Goal: Task Accomplishment & Management: Complete application form

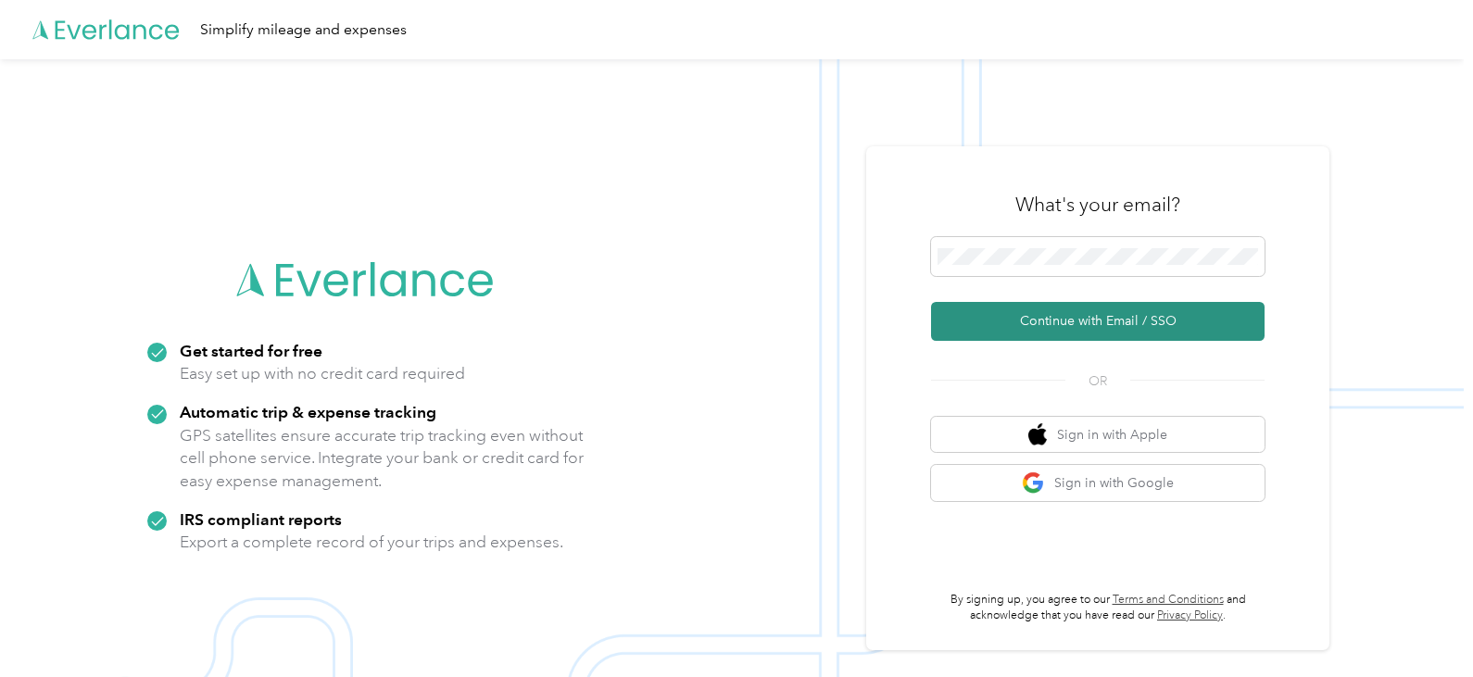
click at [1025, 312] on button "Continue with Email / SSO" at bounding box center [1098, 321] width 334 height 39
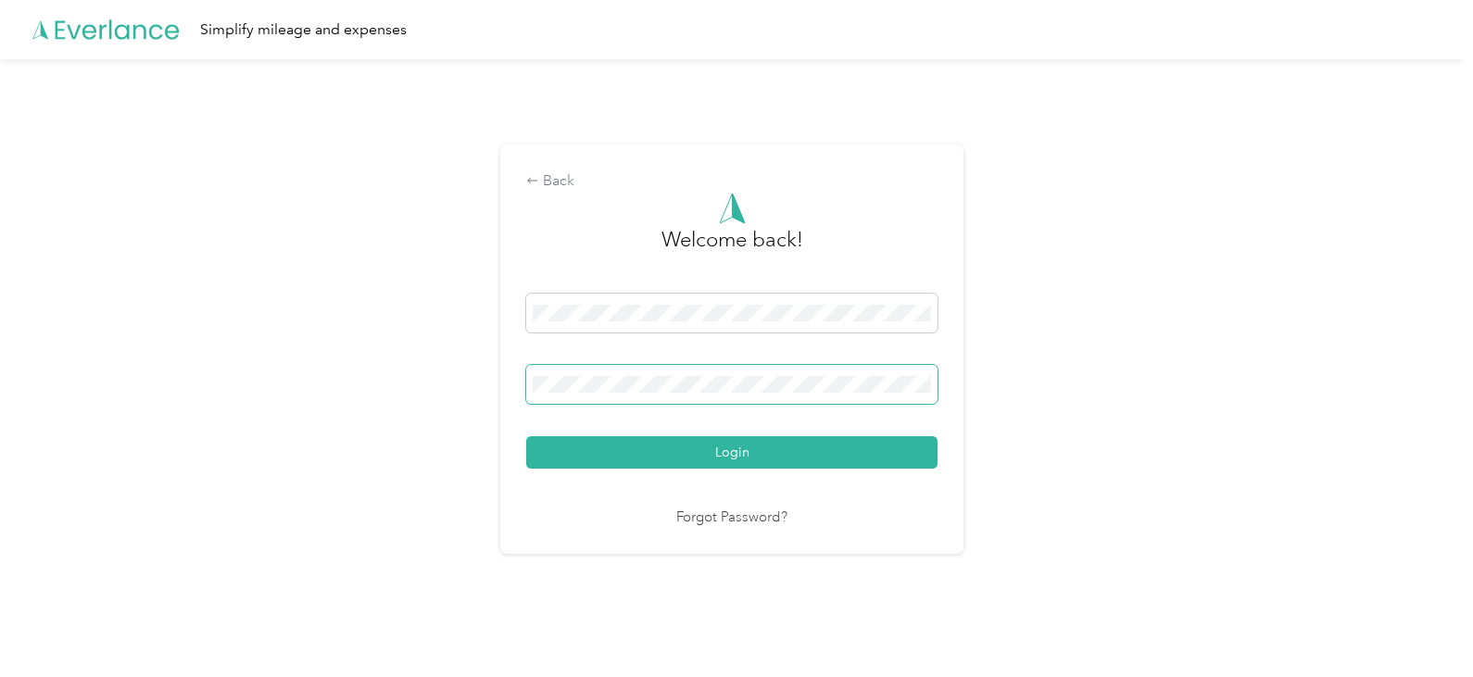
click at [716, 396] on span at bounding box center [731, 384] width 411 height 39
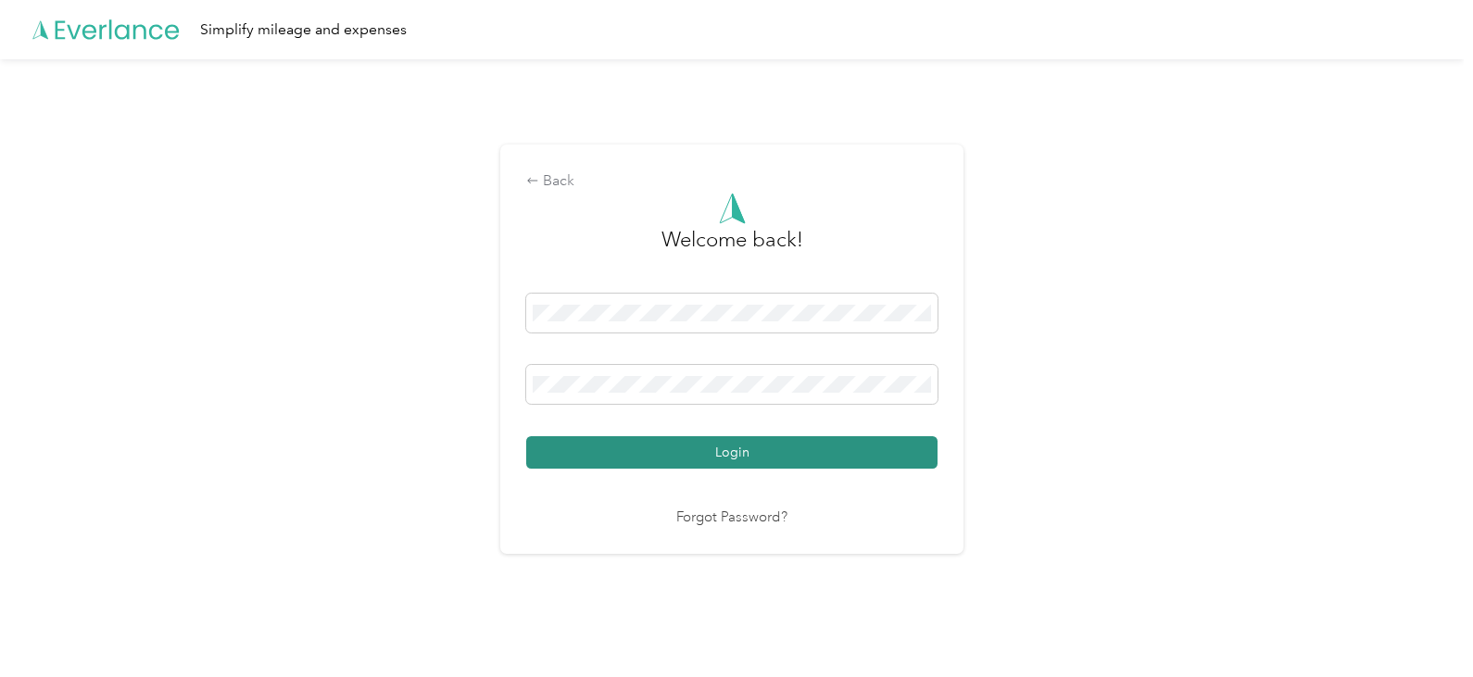
click at [762, 458] on button "Login" at bounding box center [731, 452] width 411 height 32
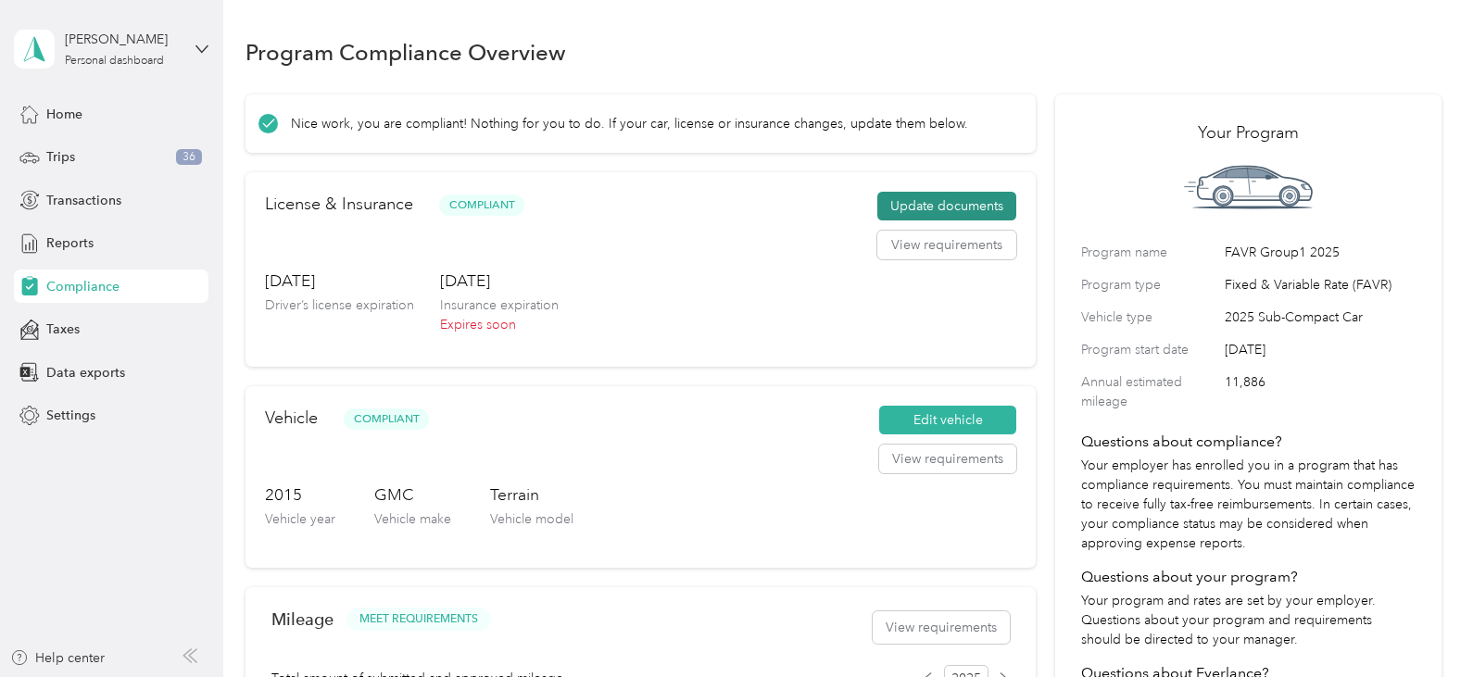
click at [932, 203] on button "Update documents" at bounding box center [947, 207] width 139 height 30
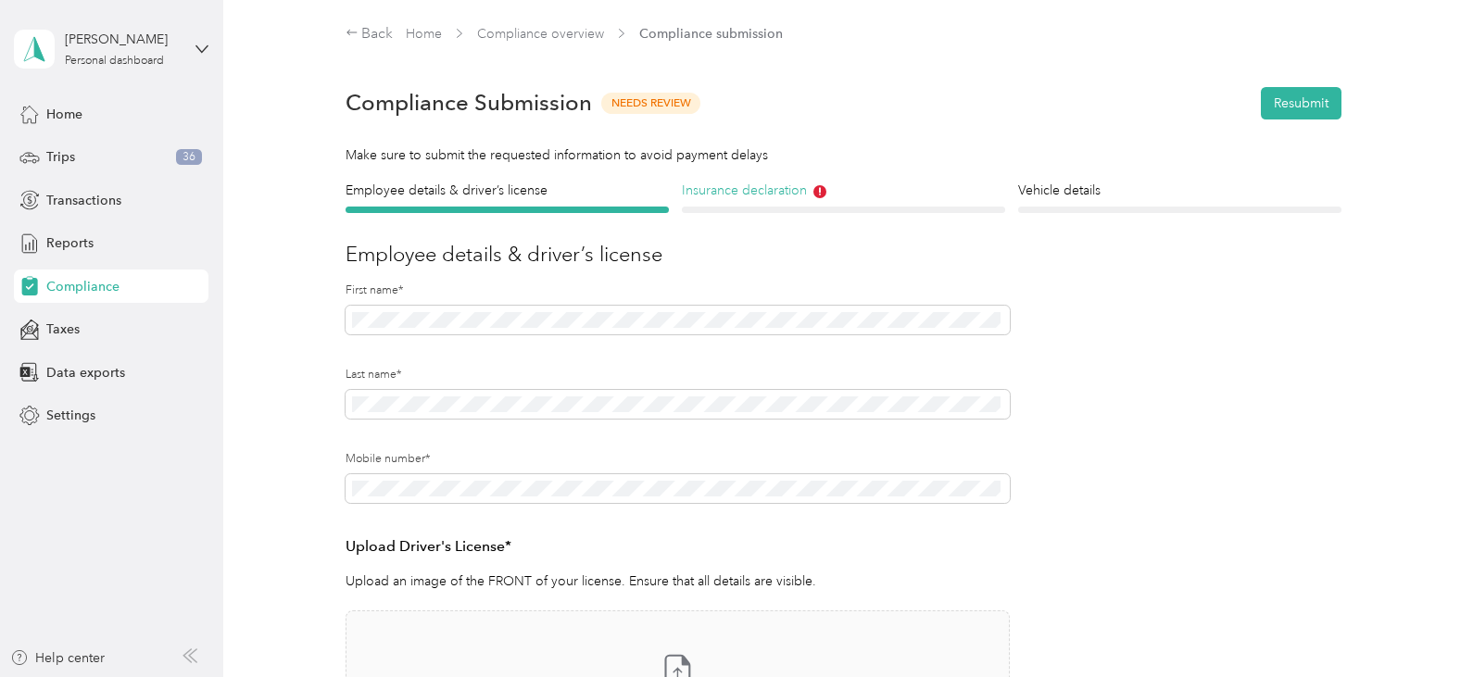
click at [758, 182] on h4 "Insurance declaration" at bounding box center [843, 190] width 323 height 19
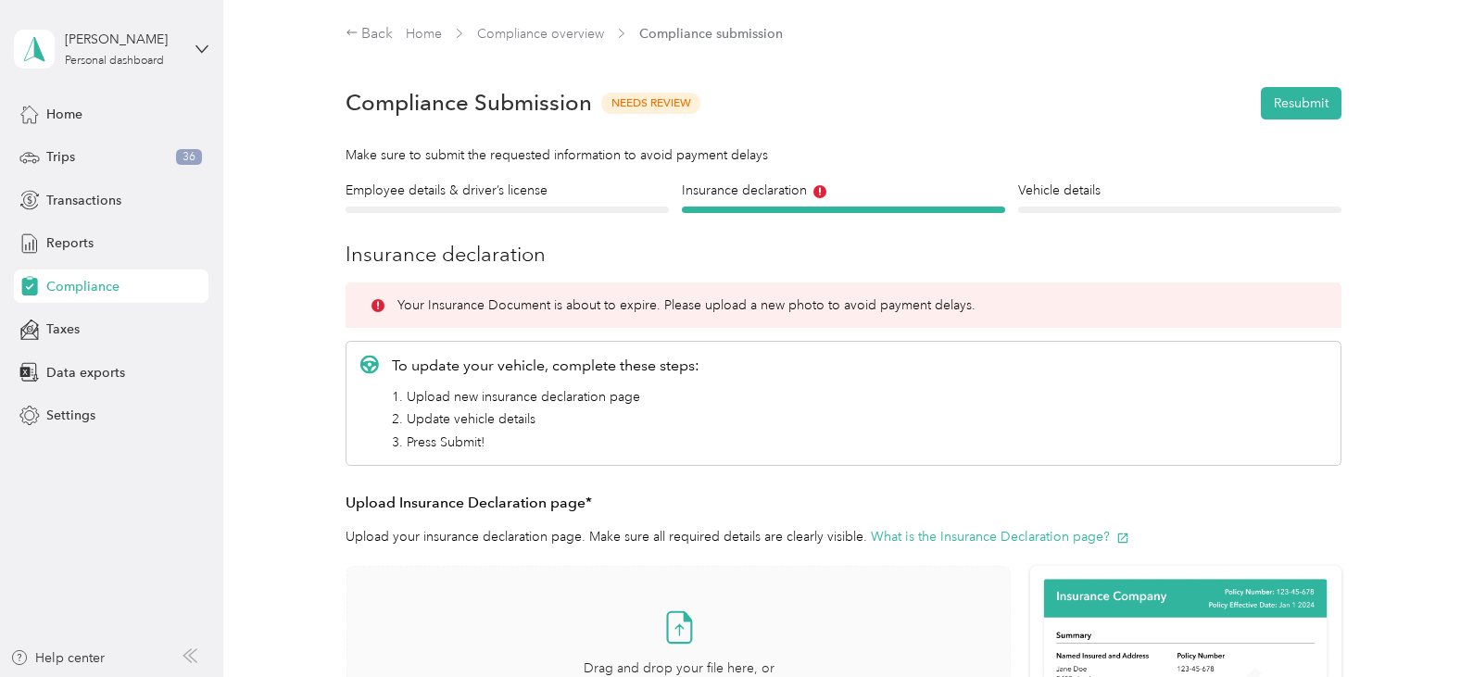
click at [676, 633] on icon at bounding box center [680, 630] width 8 height 11
click at [941, 589] on div "Take a photo or choose a photo from your library Drag and drop your file here, …" at bounding box center [678, 654] width 633 height 144
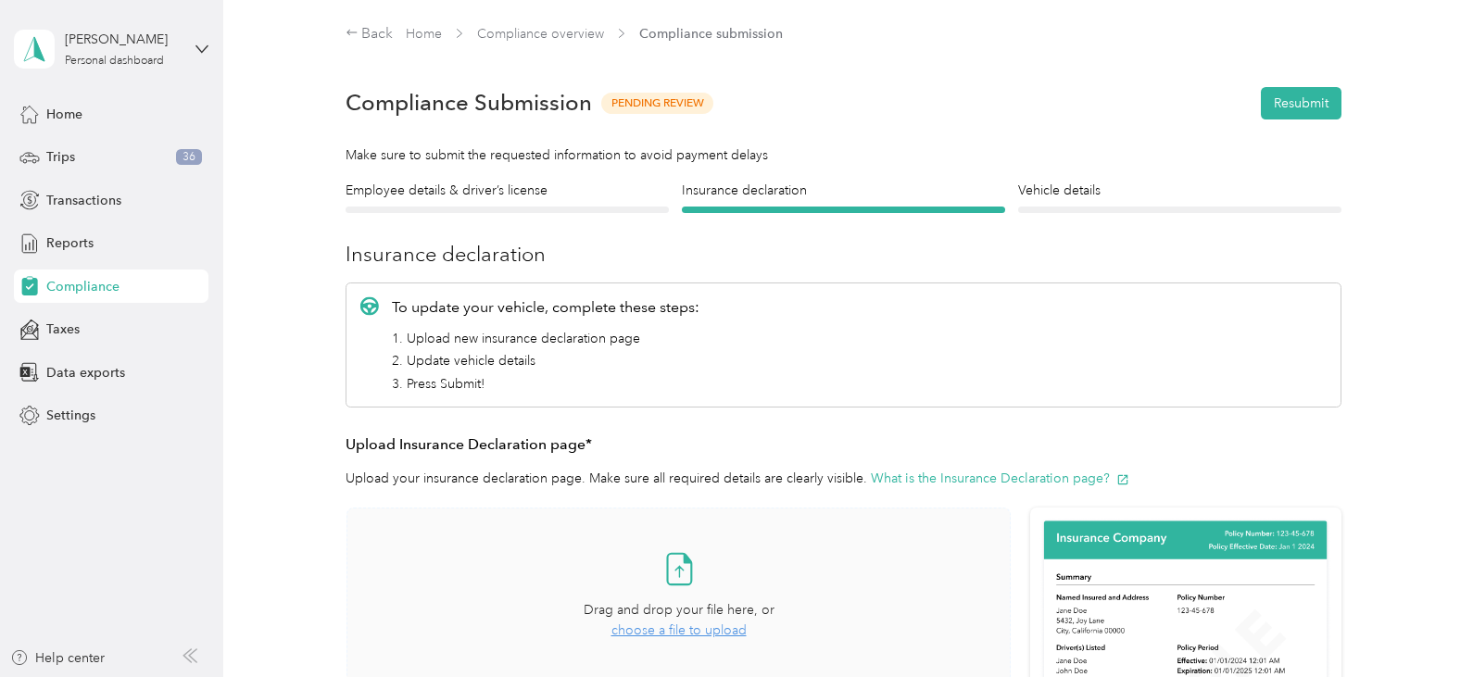
click at [909, 637] on div "Take a photo or choose a photo from your library Drag and drop your file here, …" at bounding box center [678, 596] width 633 height 144
click at [1270, 97] on button "Resubmit" at bounding box center [1301, 103] width 81 height 32
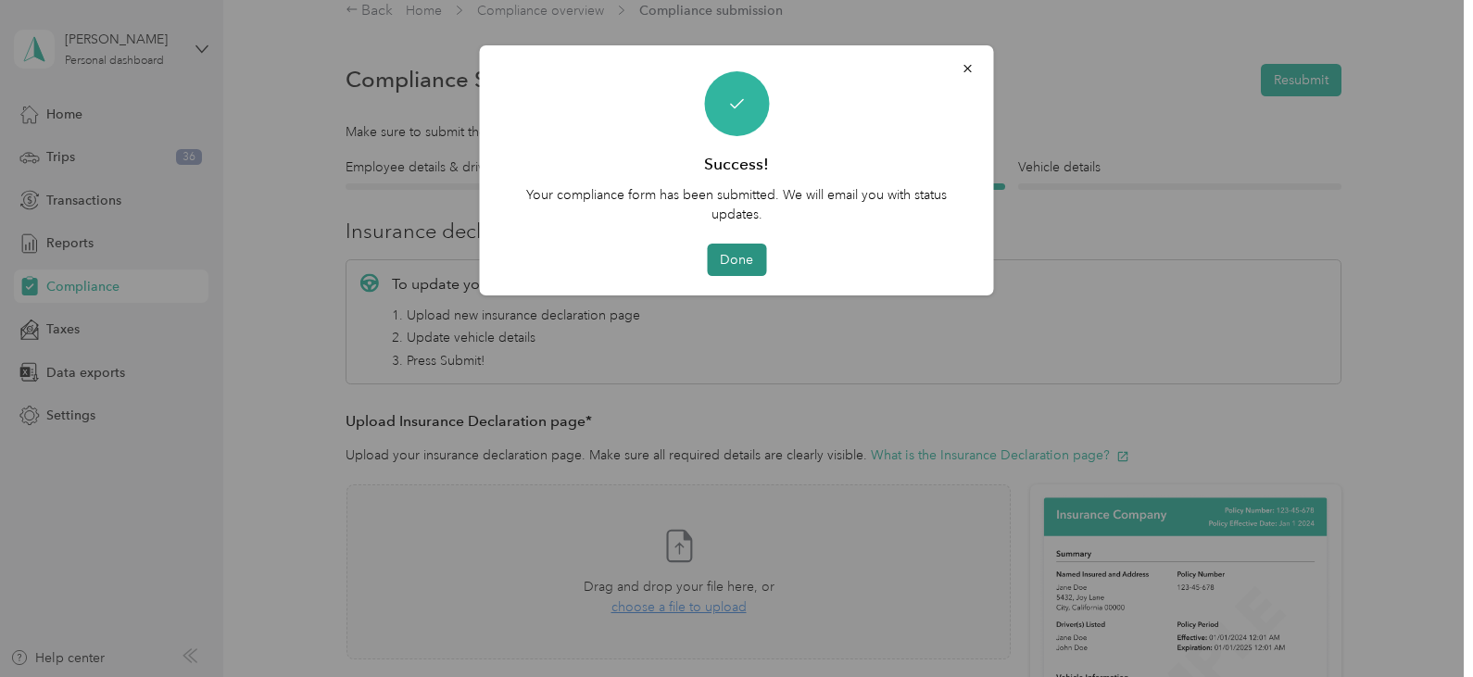
click at [747, 253] on button "Done" at bounding box center [736, 260] width 59 height 32
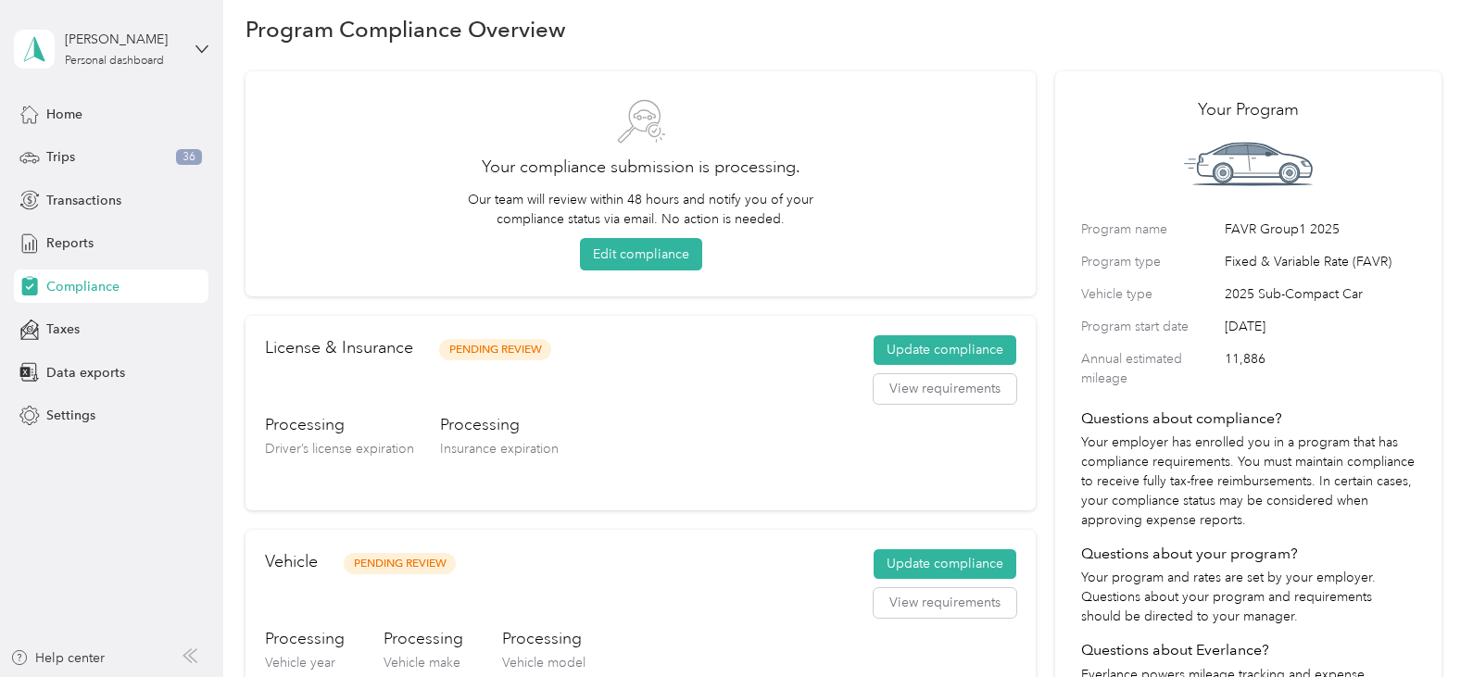
click at [990, 655] on div "Processing Vehicle year Processing Vehicle make Processing Vehicle model" at bounding box center [641, 666] width 752 height 78
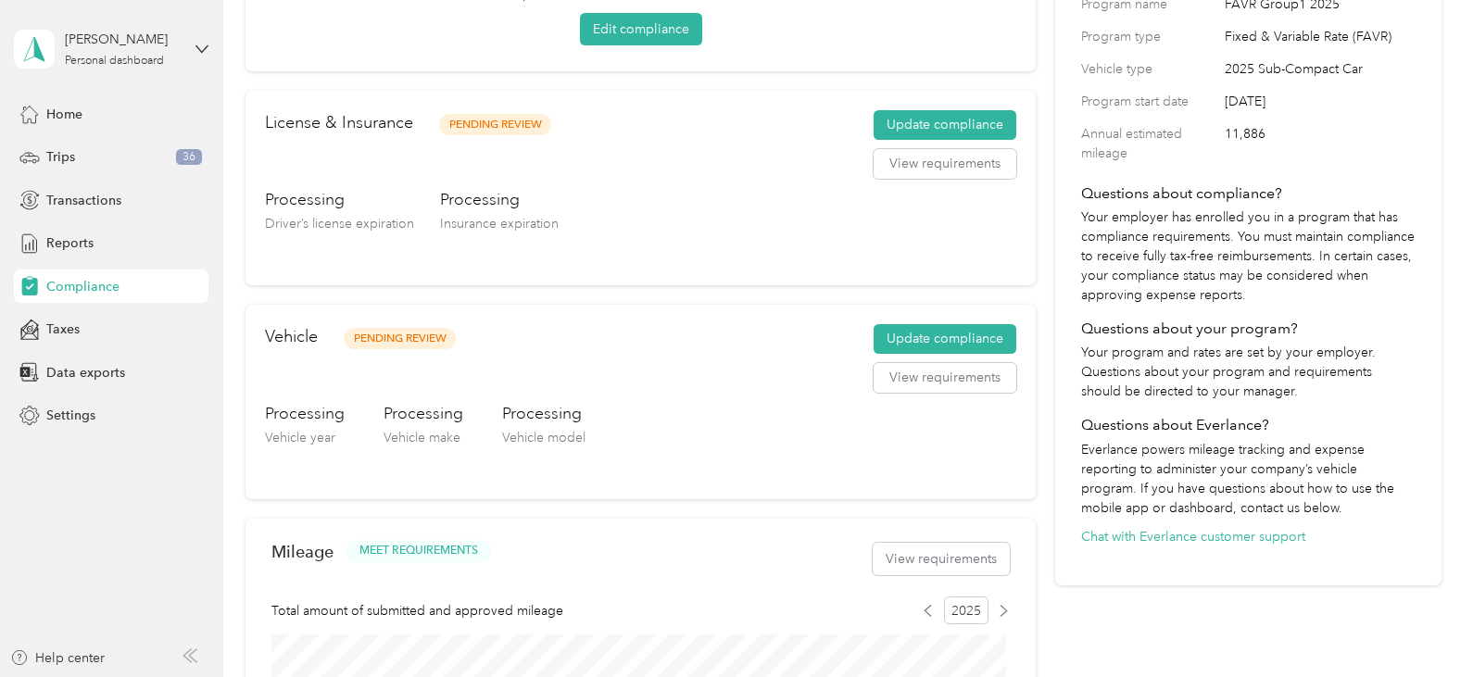
scroll to position [283, 0]
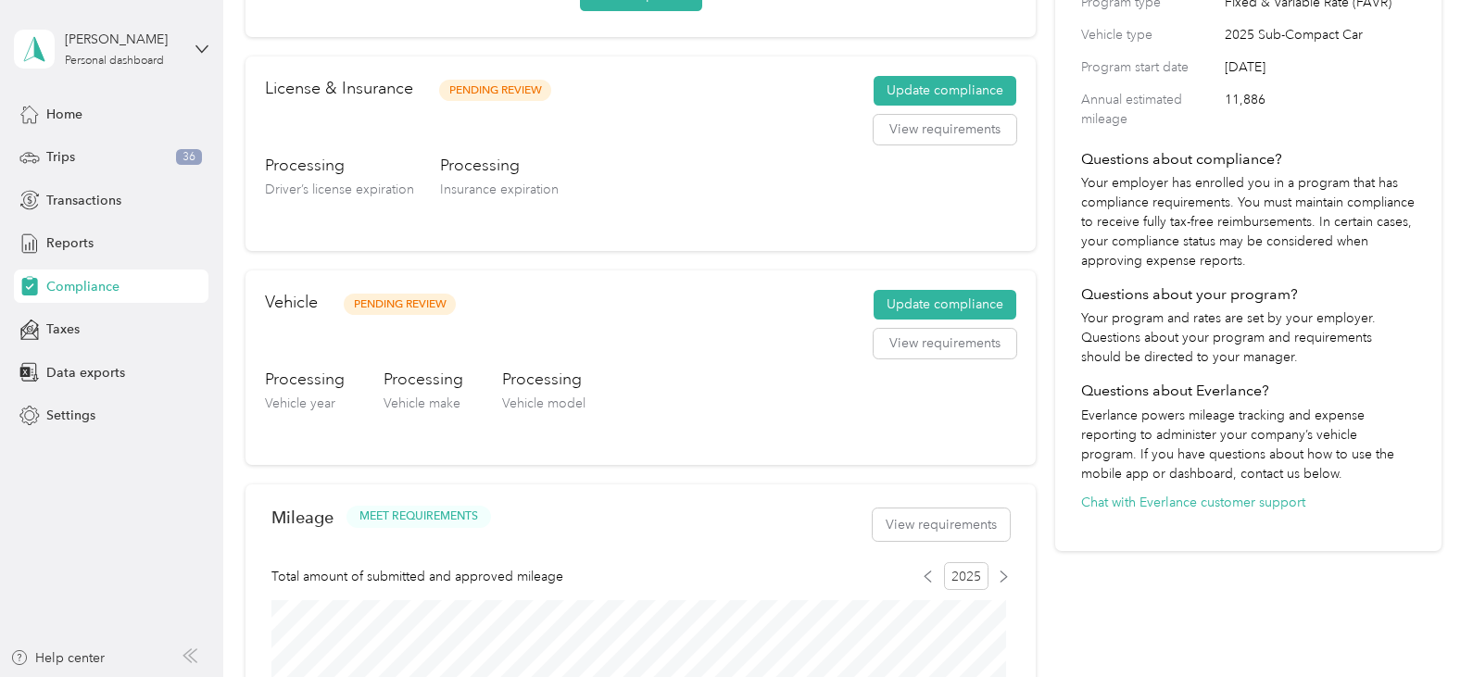
click at [530, 375] on h3 "Processing" at bounding box center [543, 379] width 83 height 23
click at [1295, 654] on div "Your Program Program name FAVR Group1 2025 Program type Fixed & Variable Rate (…" at bounding box center [1247, 443] width 385 height 1262
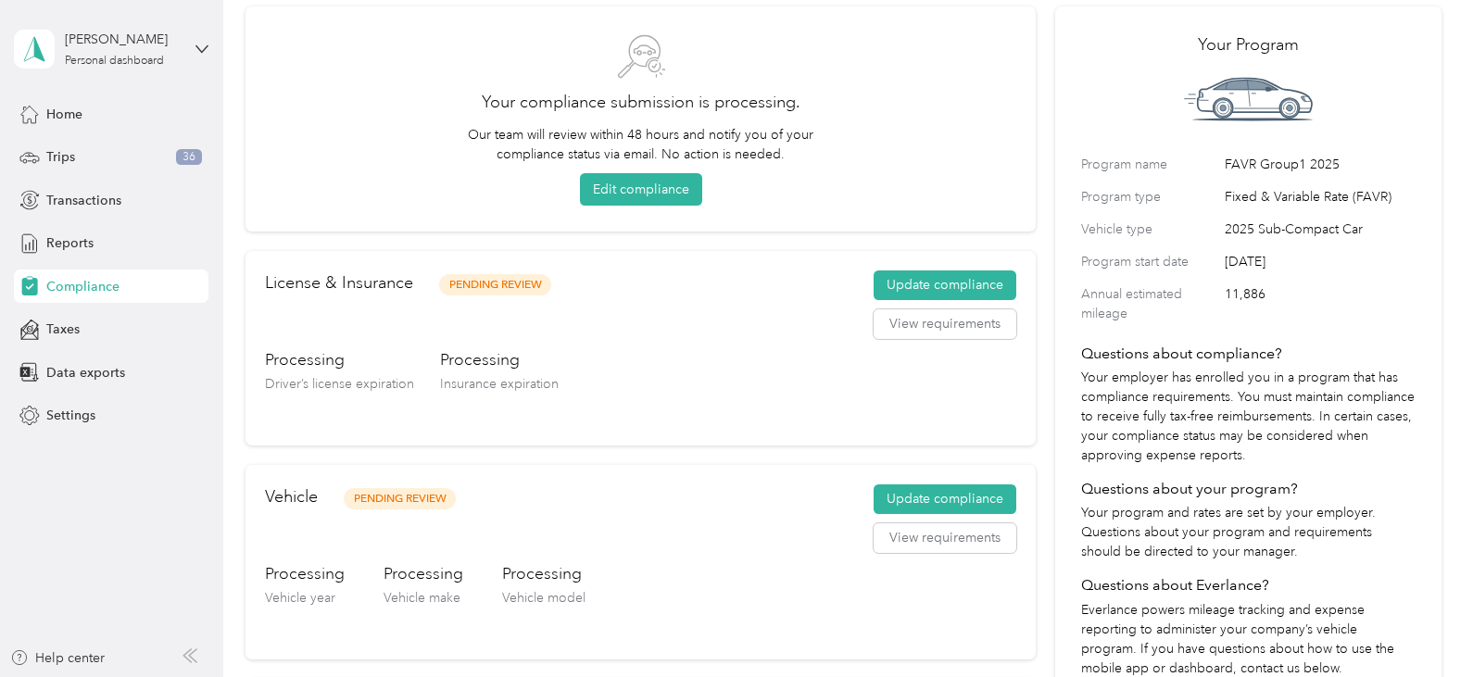
scroll to position [0, 0]
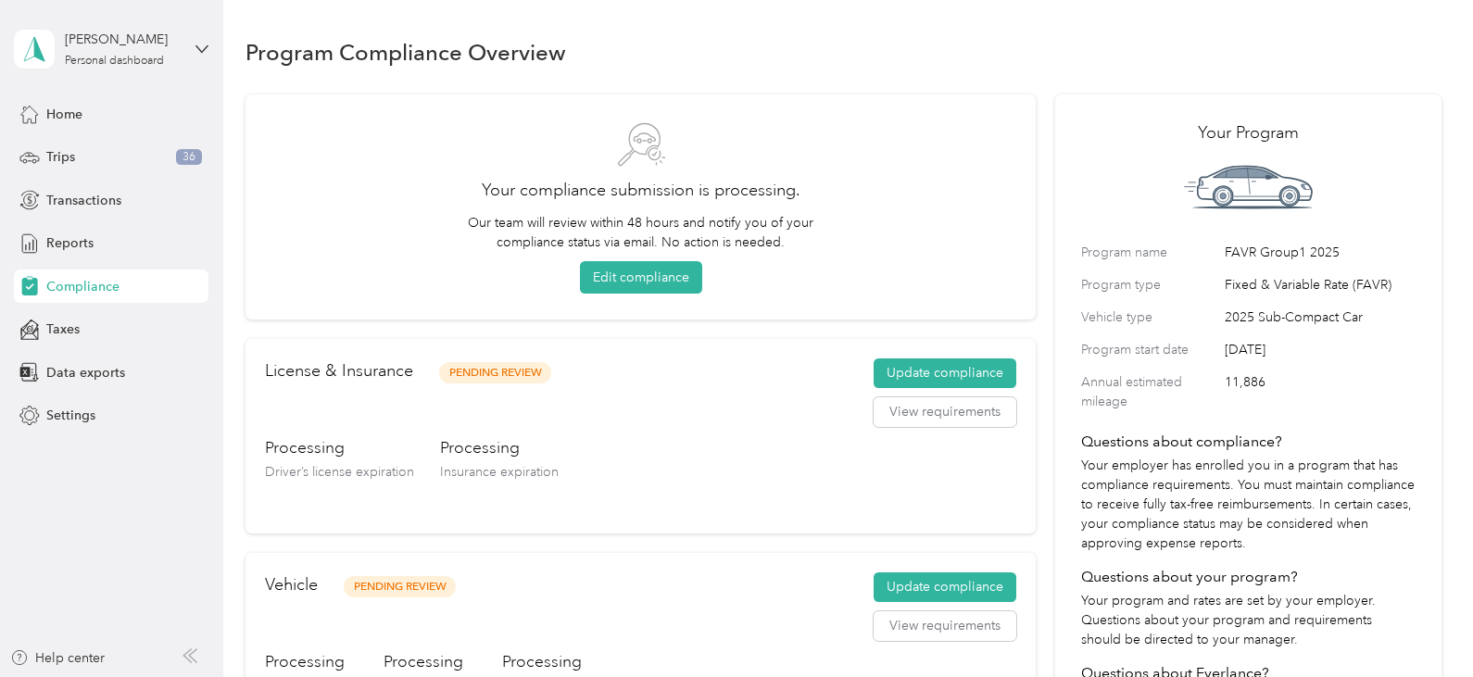
click at [71, 288] on span "Compliance" at bounding box center [82, 286] width 73 height 19
click at [930, 363] on button "Update compliance" at bounding box center [945, 374] width 143 height 30
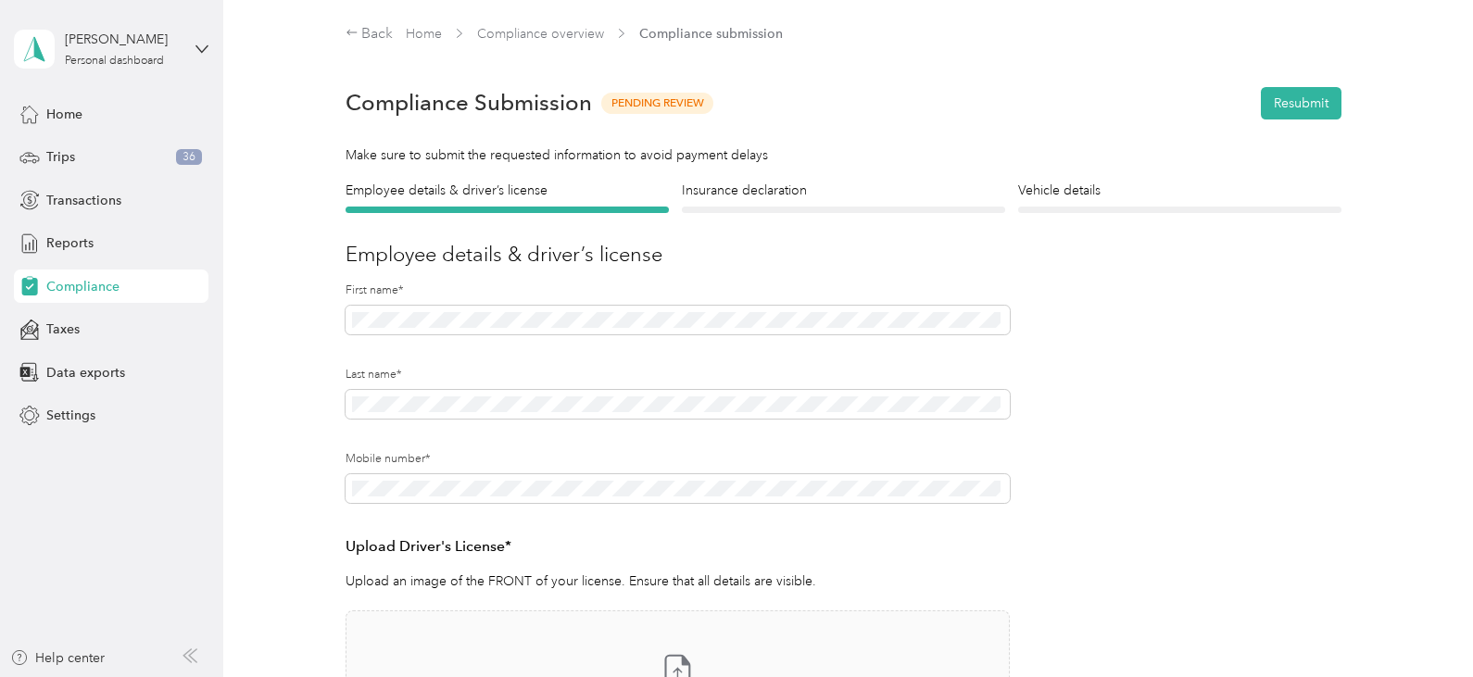
click at [1209, 587] on form "Employee details & driver’s license License Insurance declaration Insurance Veh…" at bounding box center [844, 563] width 996 height 764
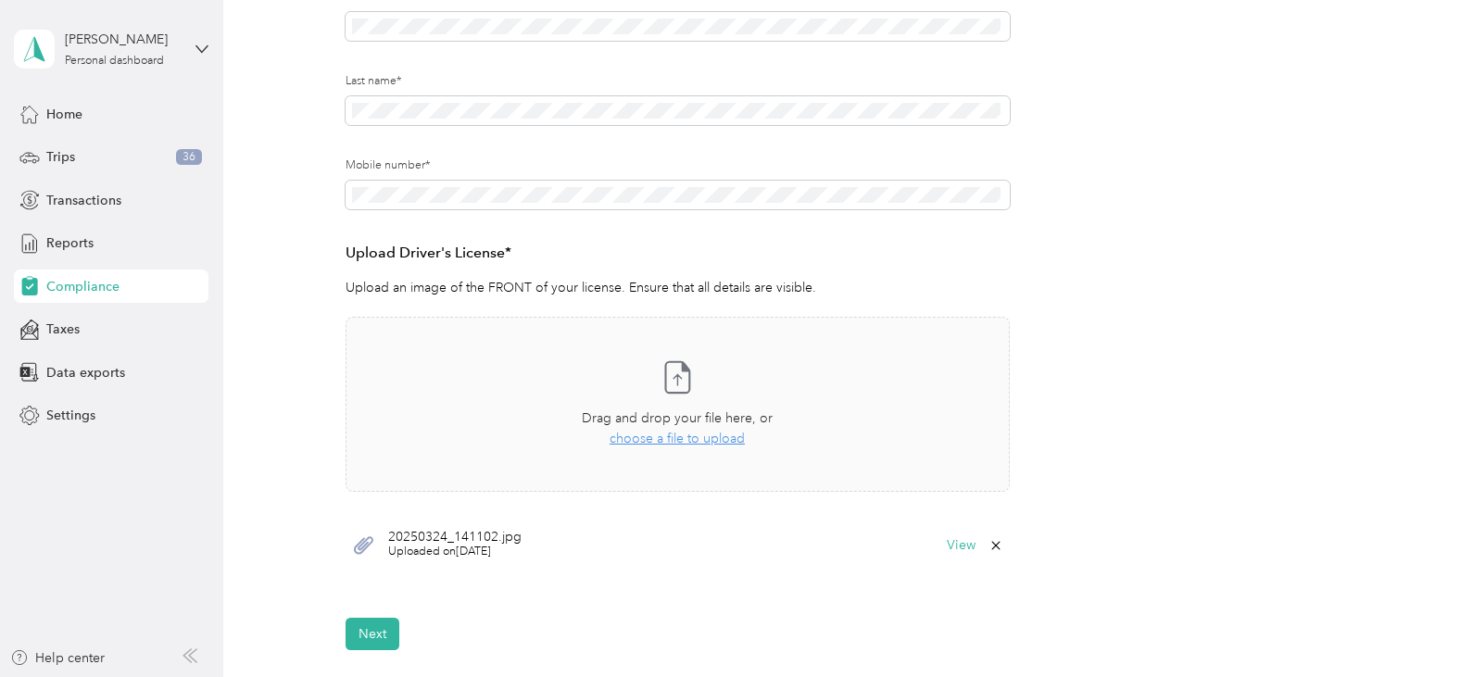
scroll to position [297, 0]
click at [957, 540] on button "View" at bounding box center [961, 543] width 29 height 13
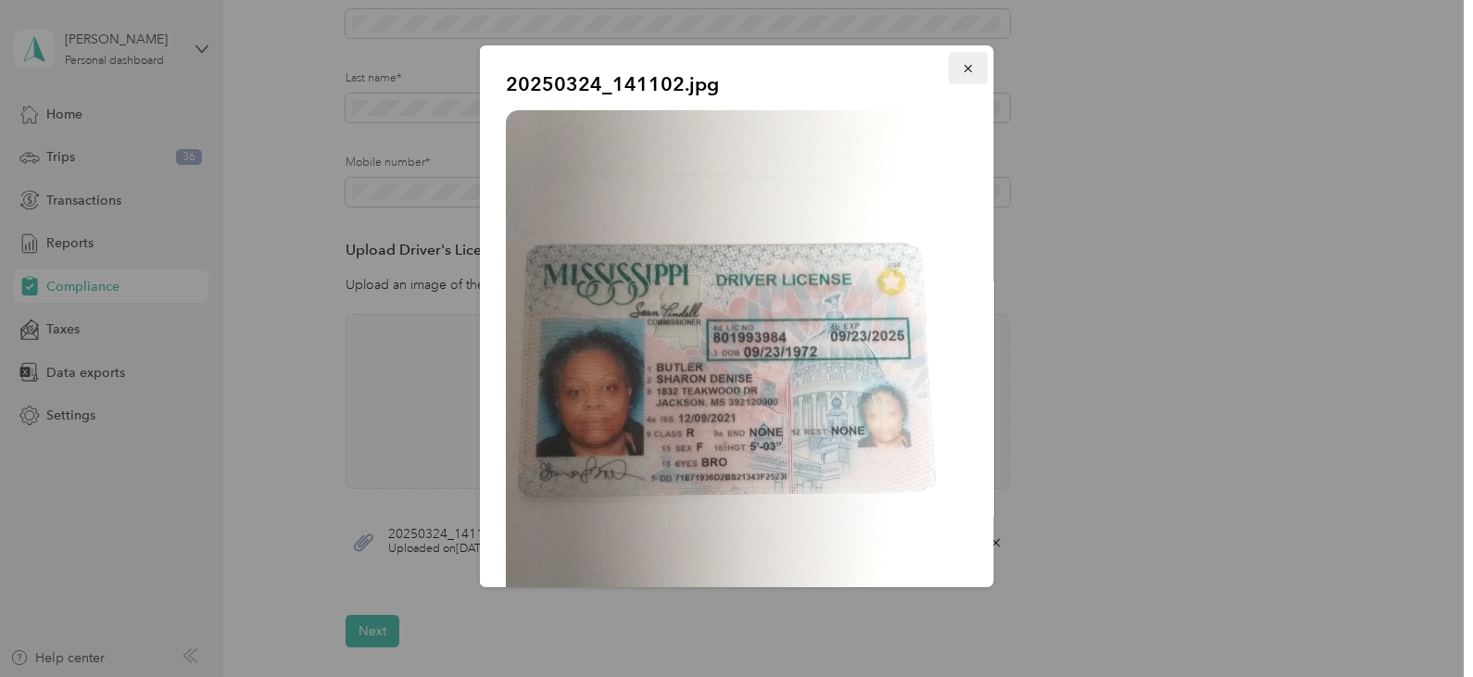
click at [964, 72] on icon "button" at bounding box center [967, 68] width 7 height 7
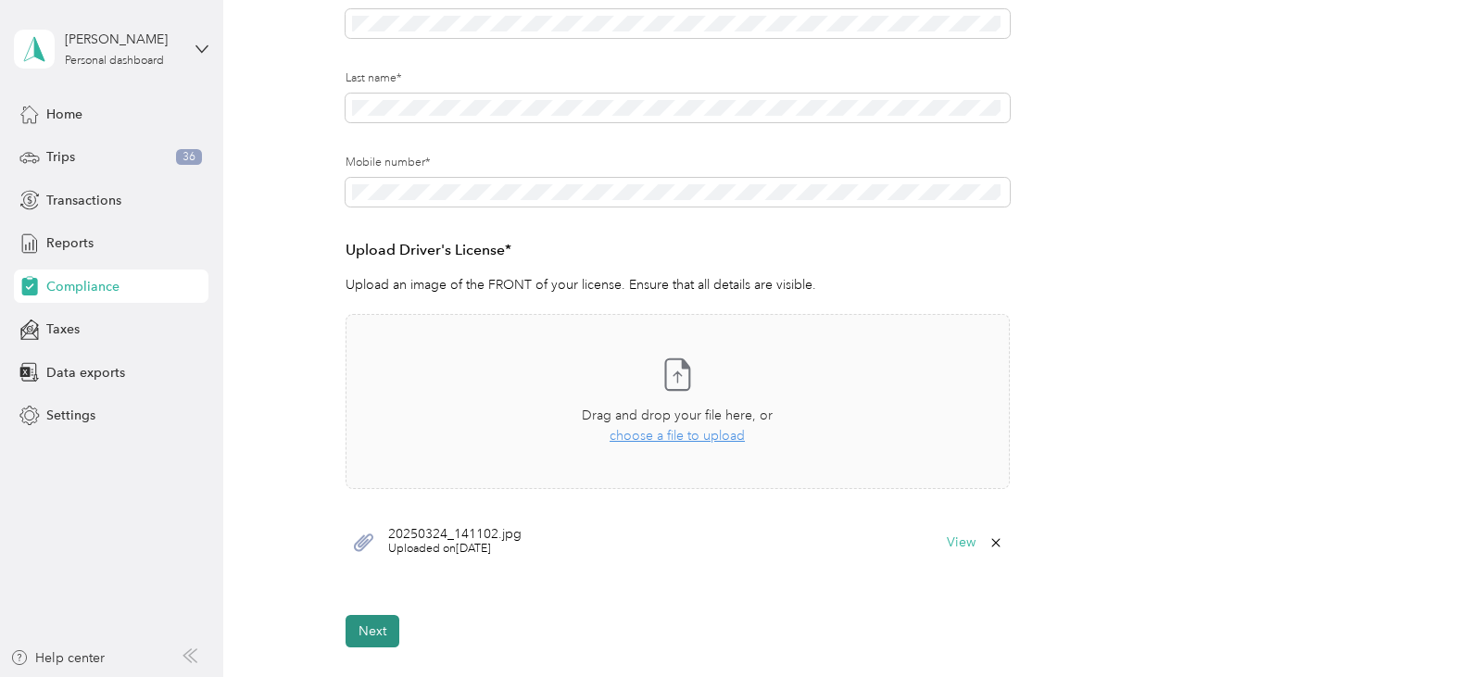
click at [369, 615] on button "Next" at bounding box center [373, 631] width 54 height 32
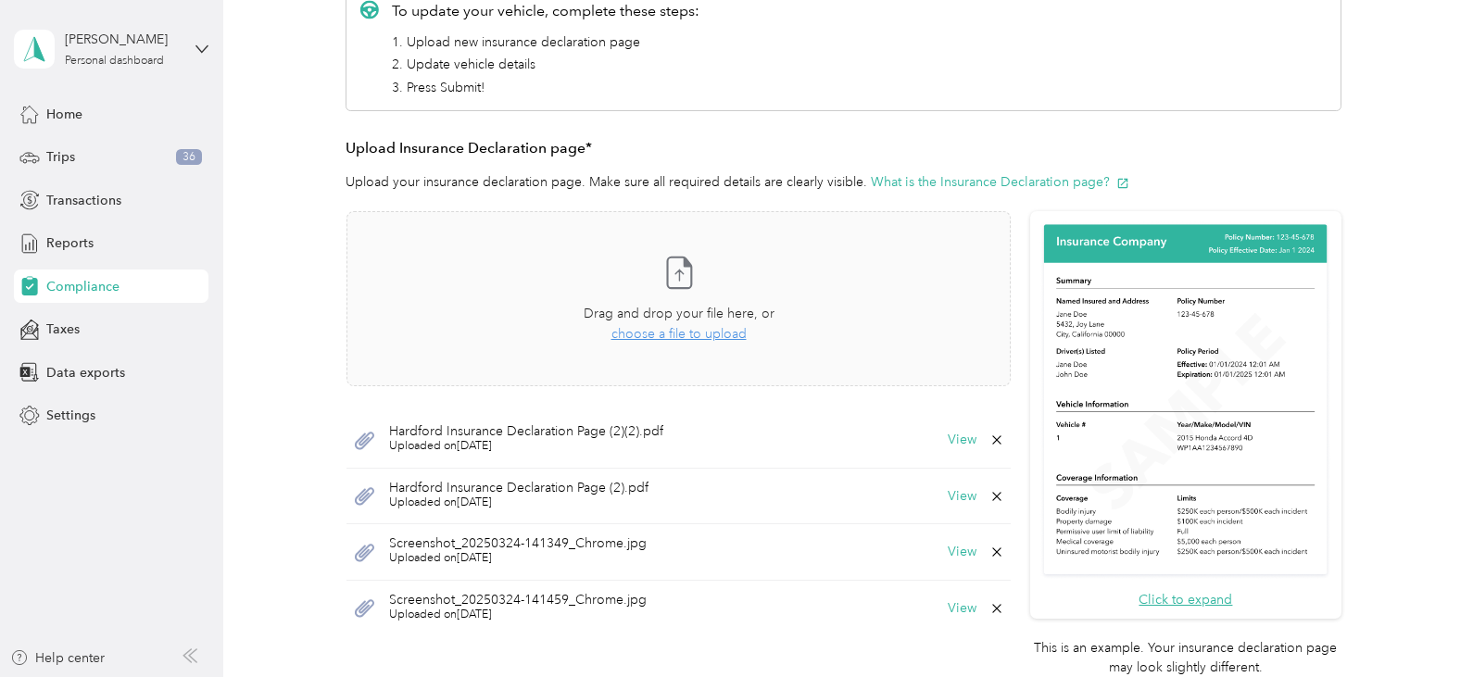
scroll to position [398, 0]
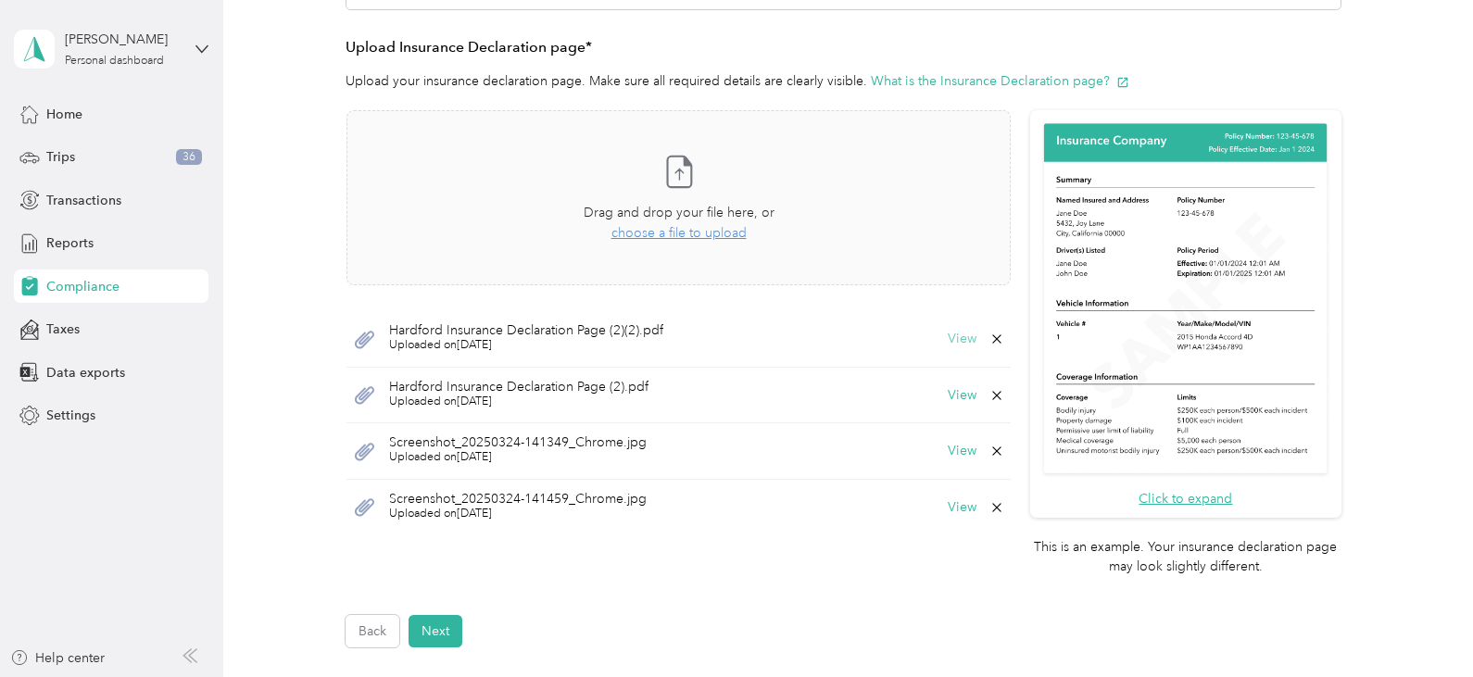
click at [958, 342] on button "View" at bounding box center [962, 339] width 29 height 13
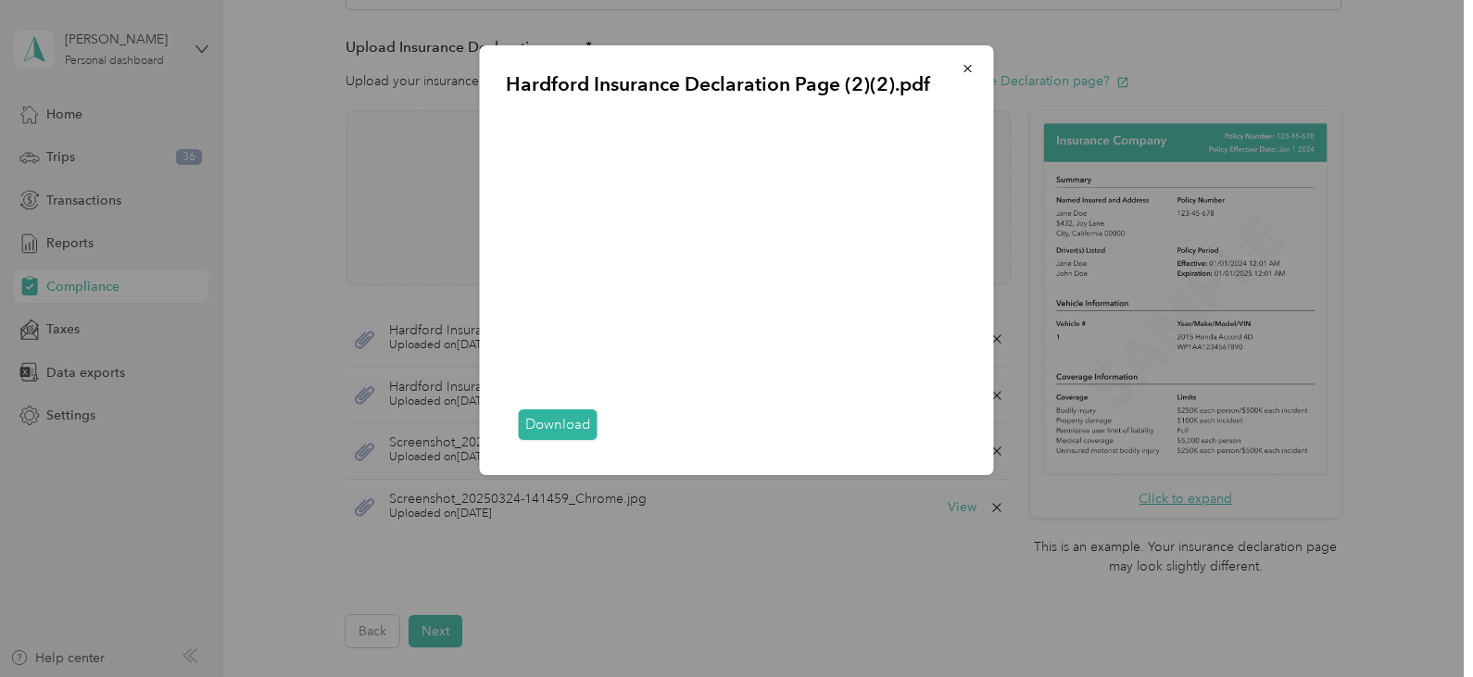
click at [966, 436] on div "Download" at bounding box center [737, 425] width 462 height 47
click at [960, 442] on div "Download" at bounding box center [737, 425] width 462 height 47
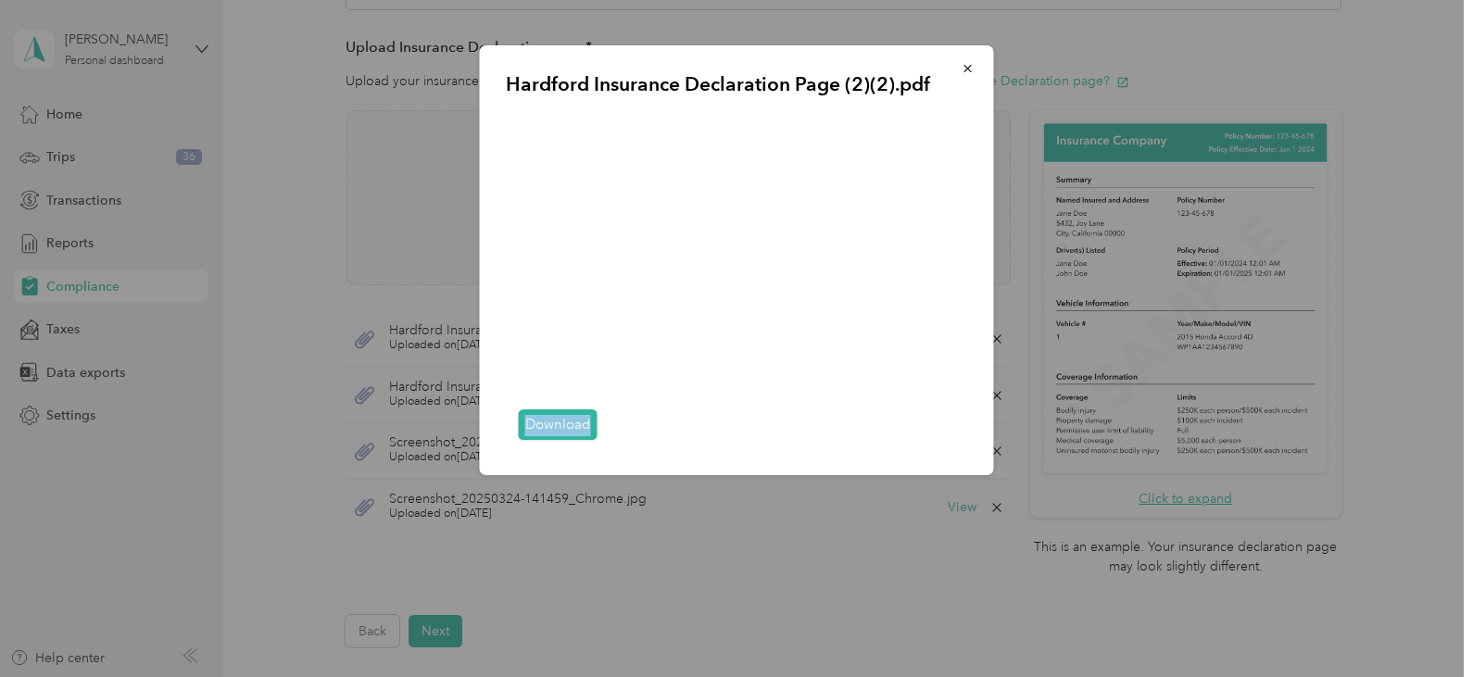
click at [960, 442] on div "Download" at bounding box center [737, 425] width 462 height 47
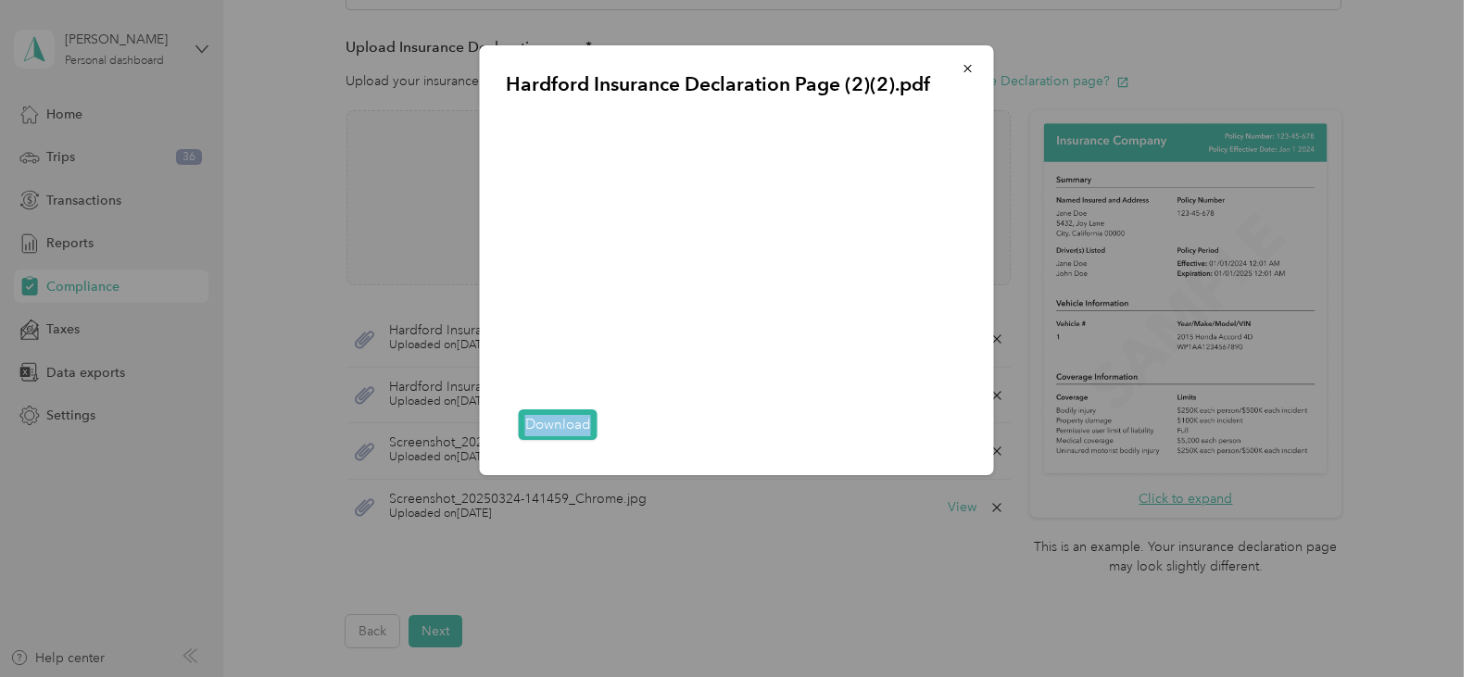
click at [960, 442] on div "Download" at bounding box center [737, 425] width 462 height 47
click at [968, 71] on icon "button" at bounding box center [968, 68] width 13 height 13
